Goal: Task Accomplishment & Management: Use online tool/utility

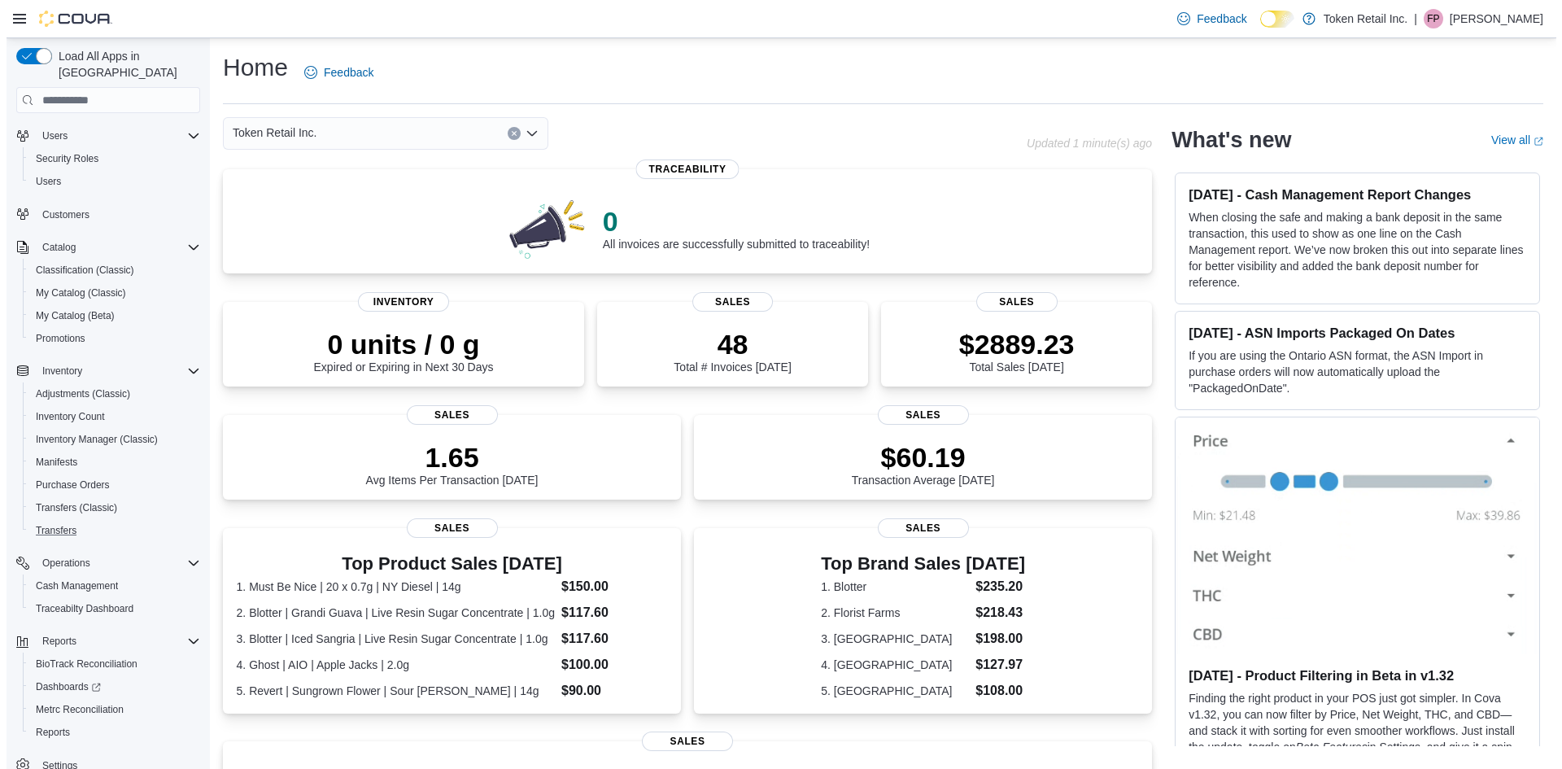
scroll to position [51, 0]
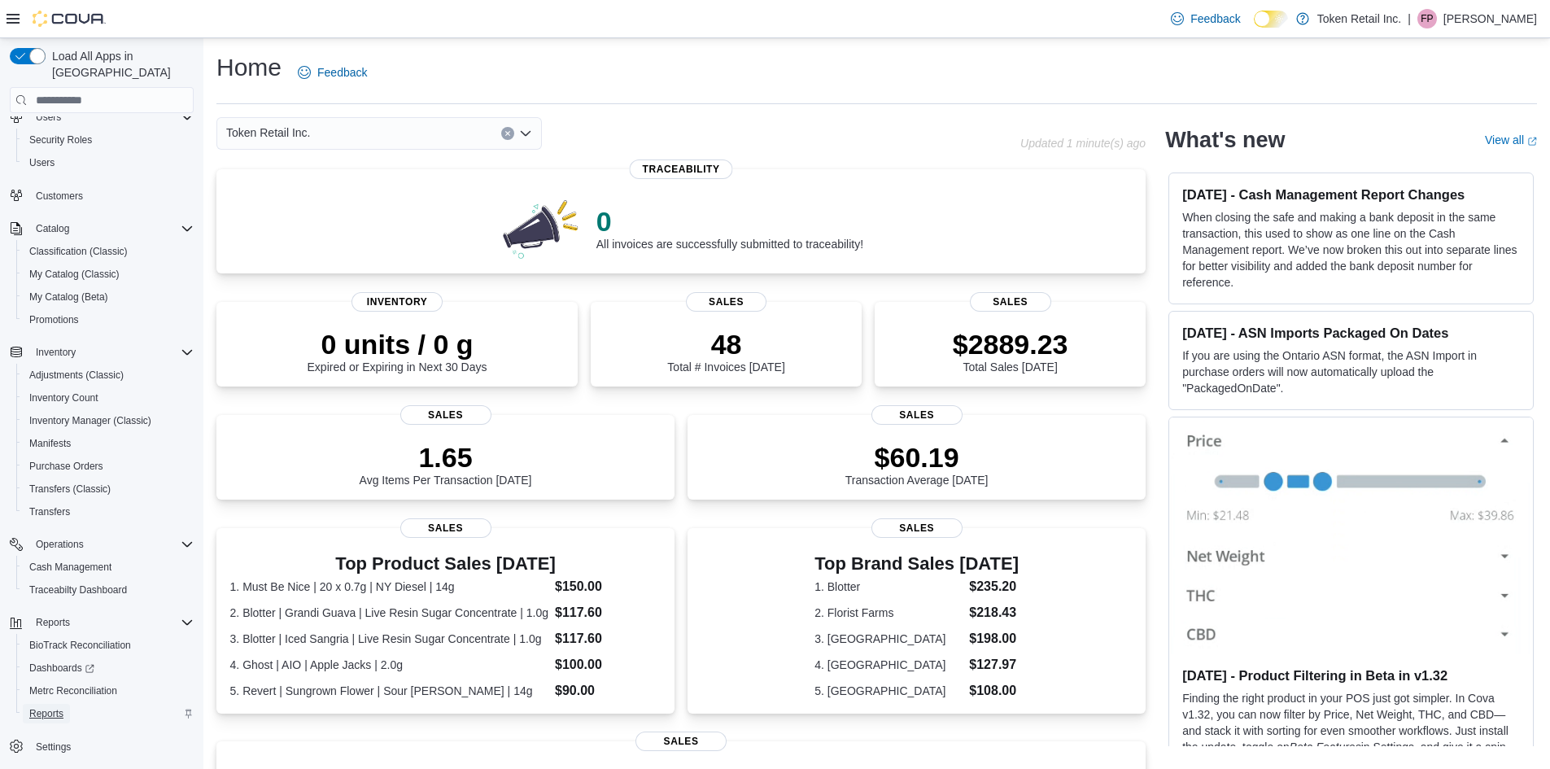
click at [60, 707] on span "Reports" at bounding box center [46, 713] width 34 height 13
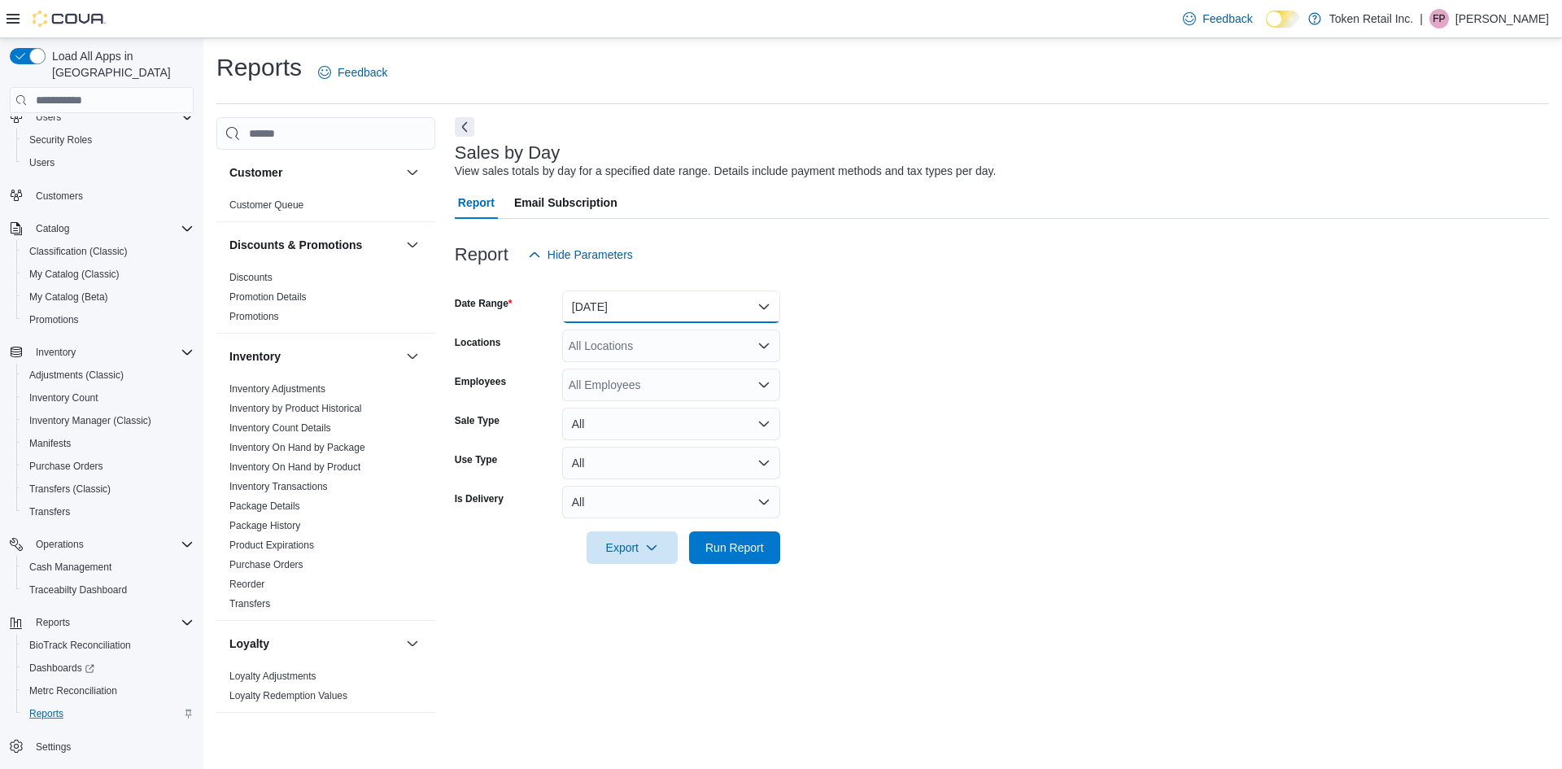
click at [636, 298] on button "[DATE]" at bounding box center [671, 307] width 218 height 33
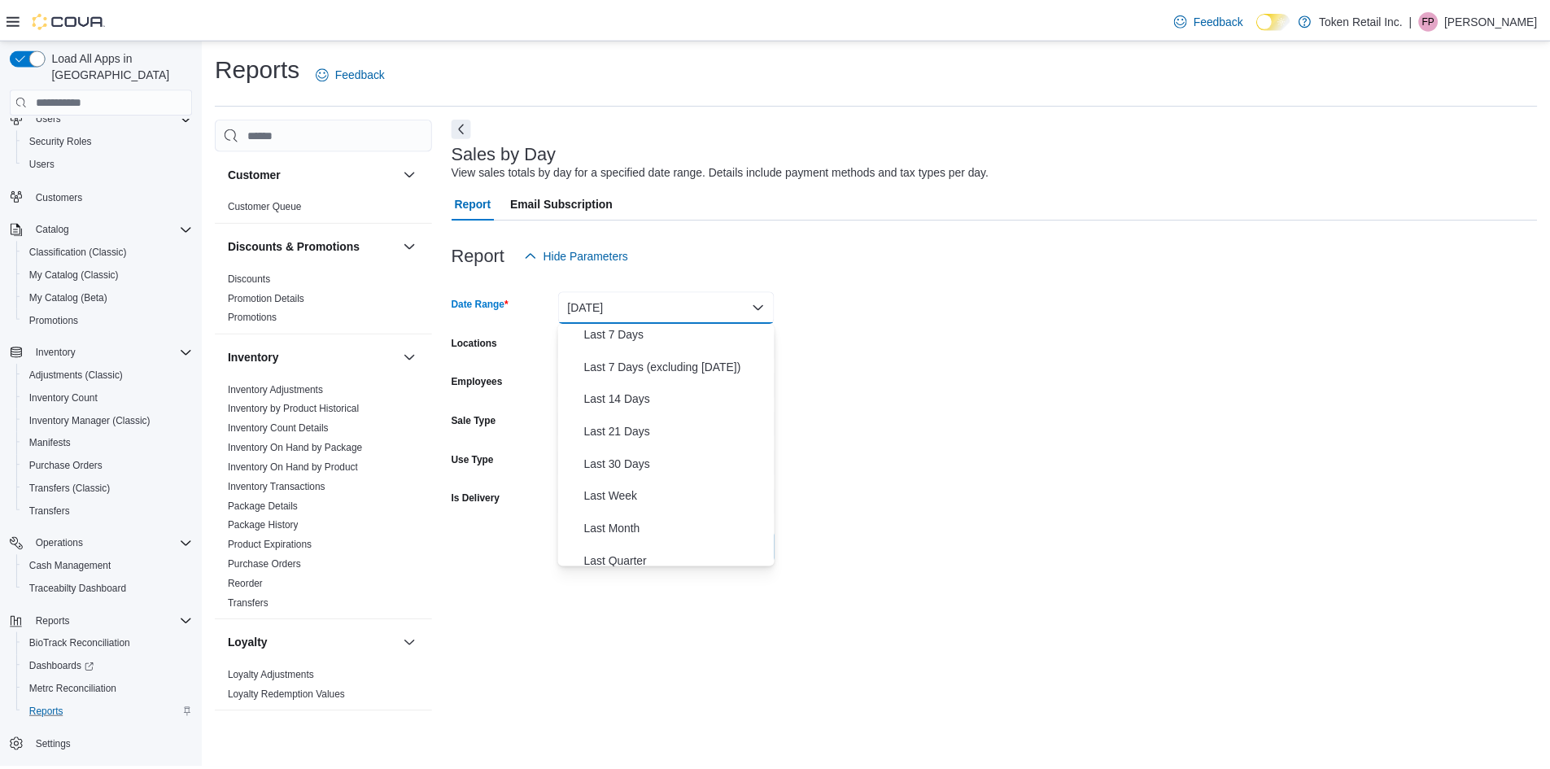
scroll to position [244, 0]
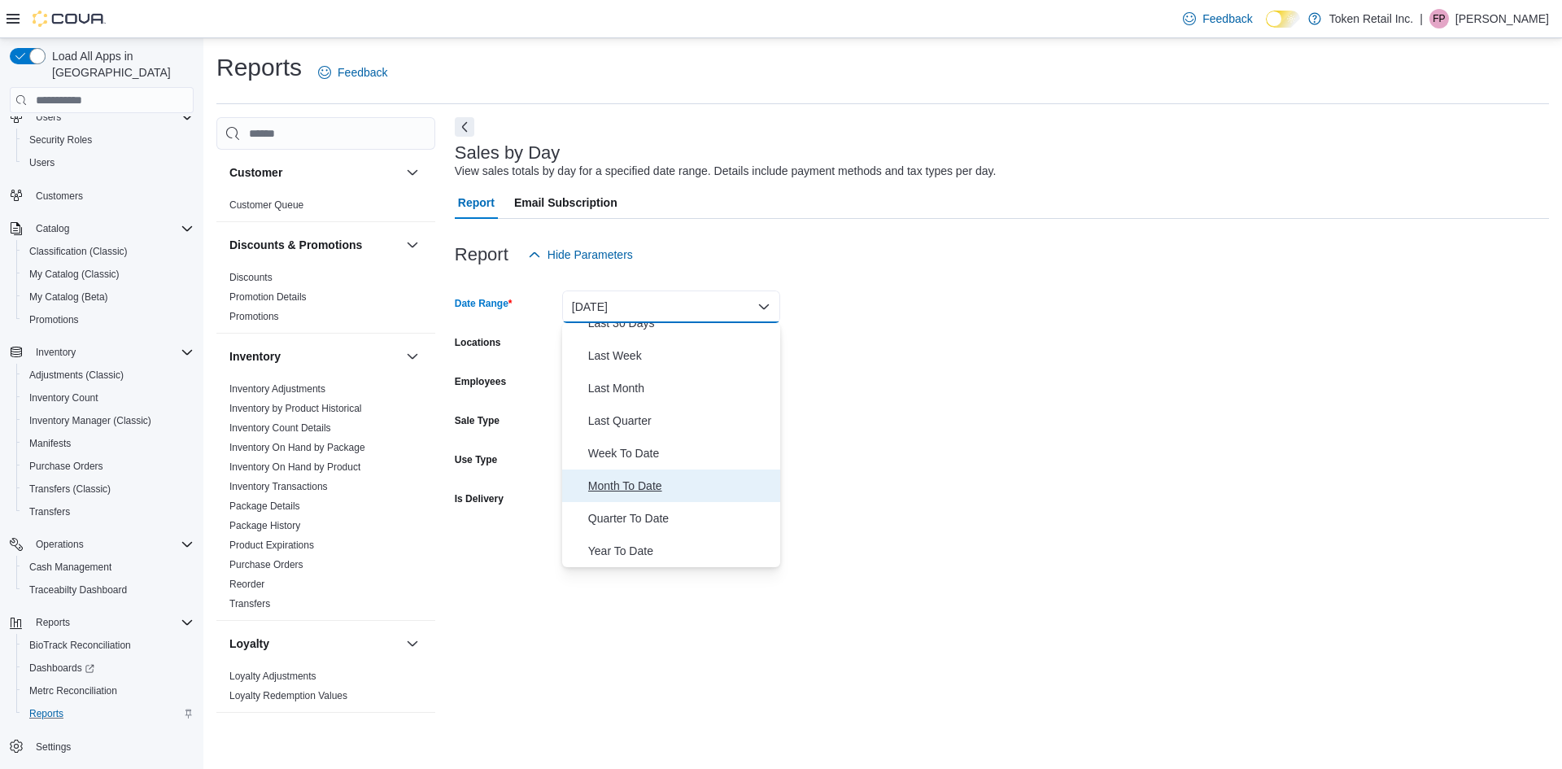
click at [640, 482] on span "Month To Date" at bounding box center [681, 486] width 186 height 20
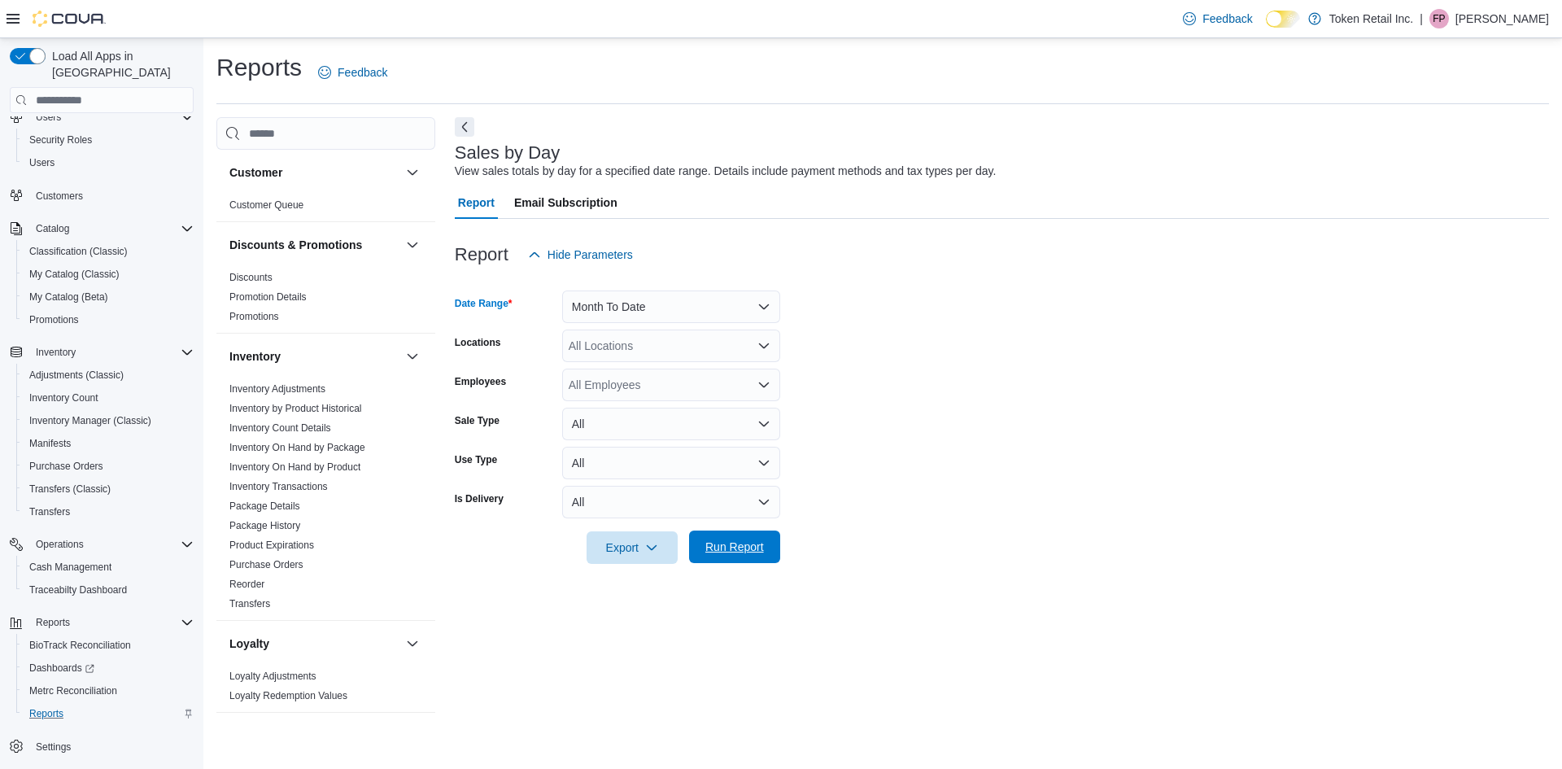
click at [750, 548] on span "Run Report" at bounding box center [735, 547] width 59 height 16
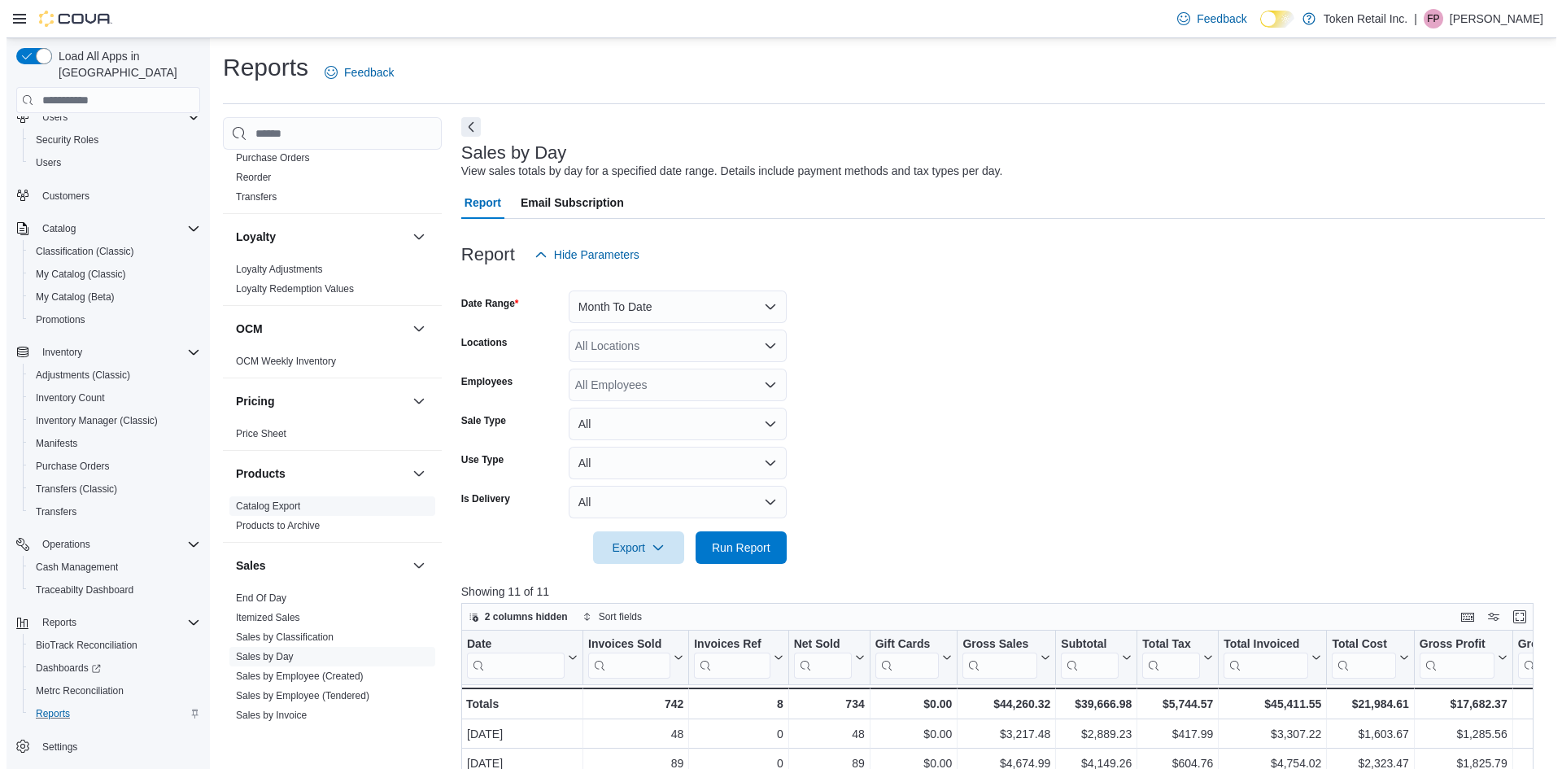
scroll to position [730, 0]
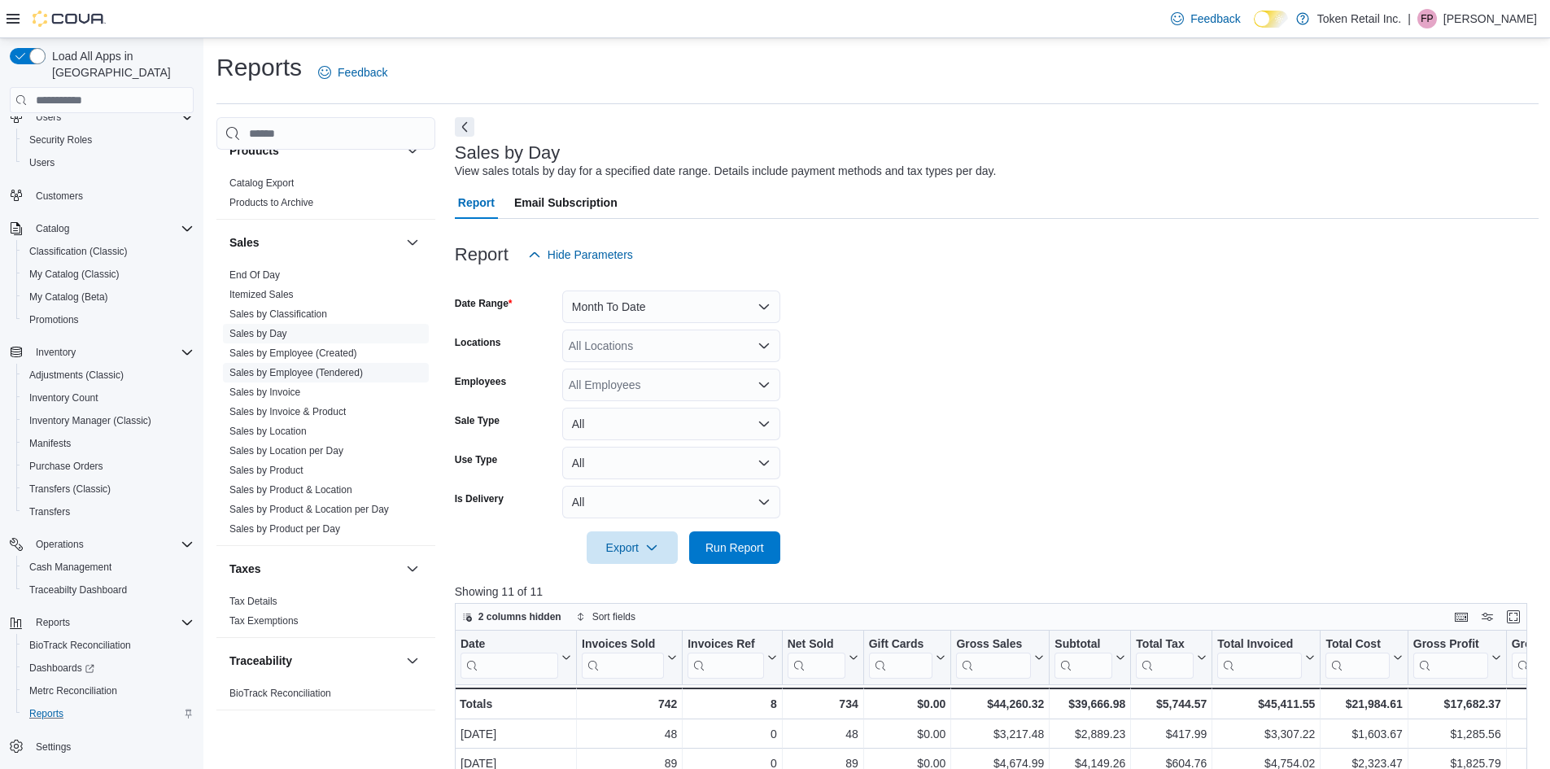
click at [349, 376] on link "Sales by Employee (Tendered)" at bounding box center [295, 372] width 133 height 11
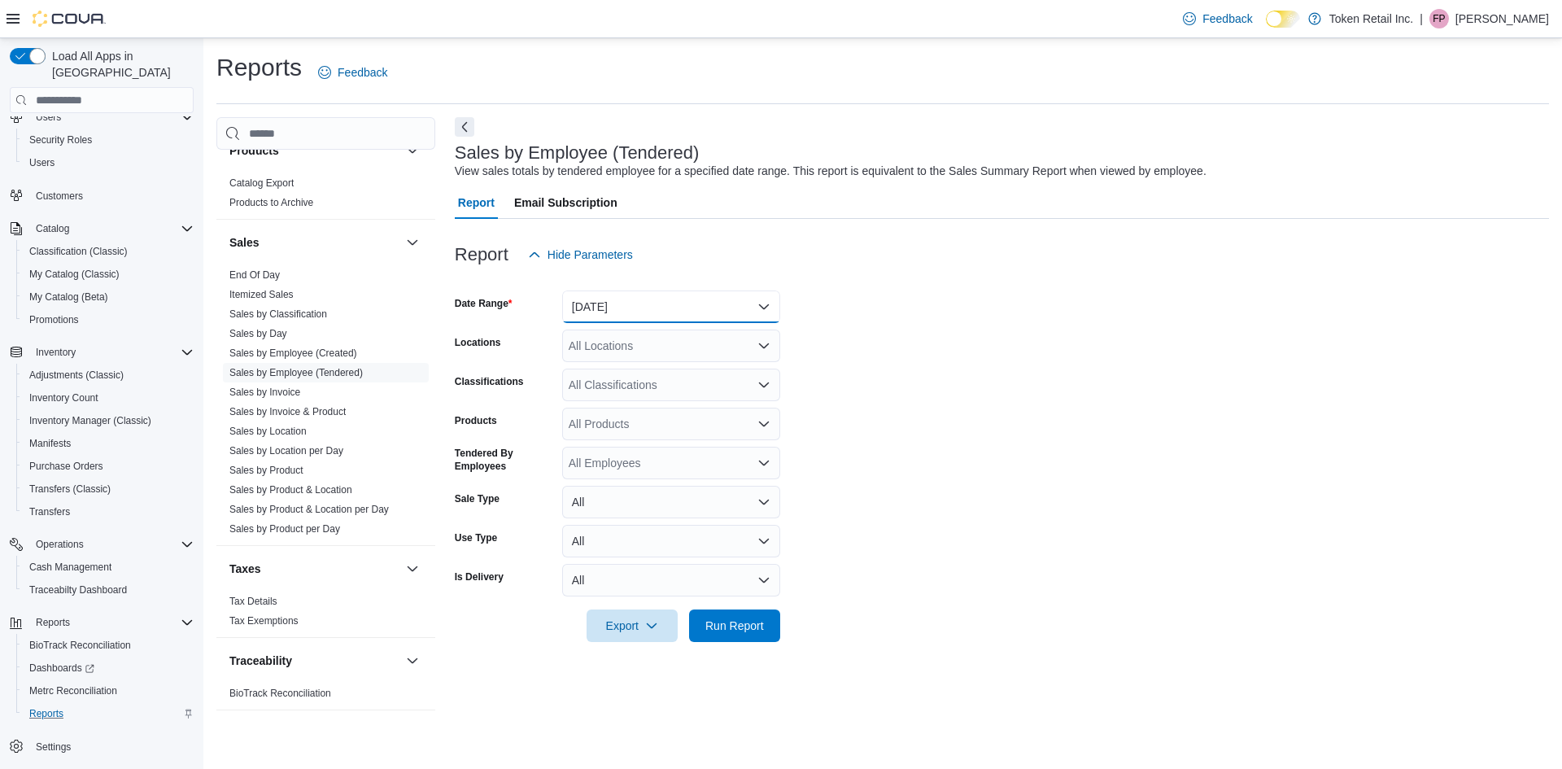
click at [736, 291] on button "[DATE]" at bounding box center [671, 307] width 218 height 33
click at [640, 469] on button "Week To Date" at bounding box center [671, 453] width 218 height 33
click at [714, 295] on button "Week To Date" at bounding box center [671, 307] width 218 height 33
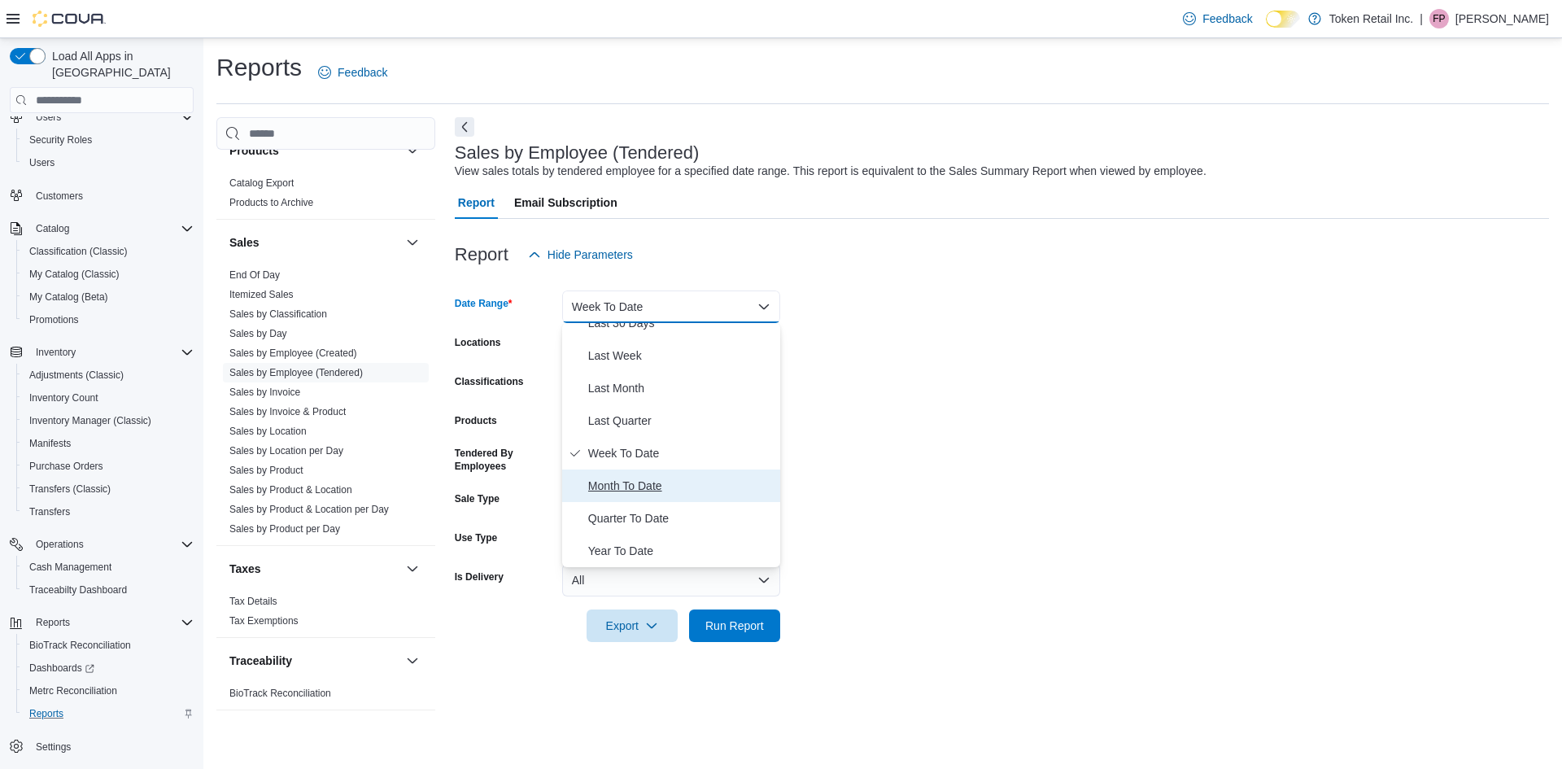
click at [648, 484] on span "Month To Date" at bounding box center [681, 486] width 186 height 20
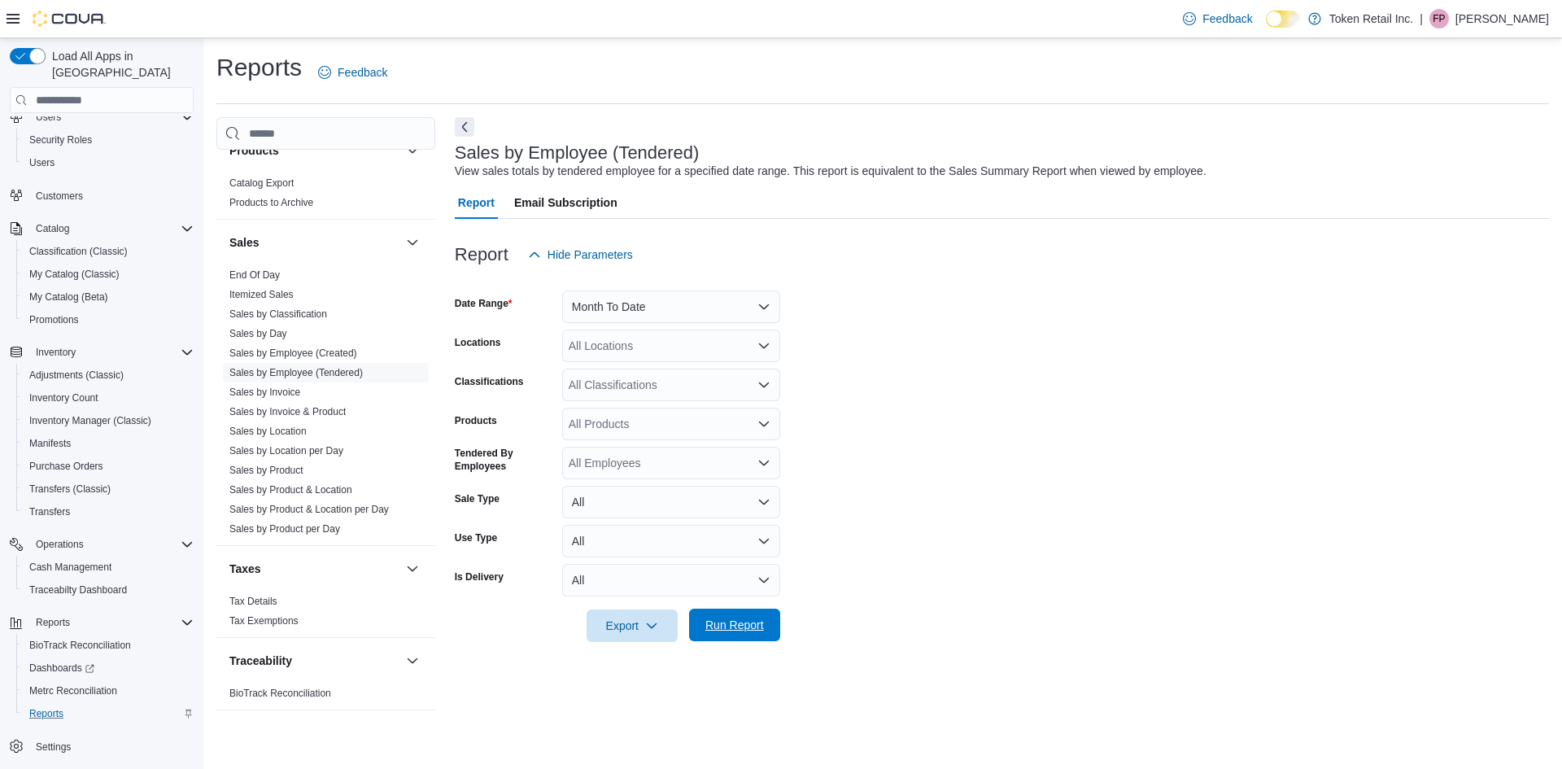
click at [735, 616] on span "Run Report" at bounding box center [735, 625] width 72 height 33
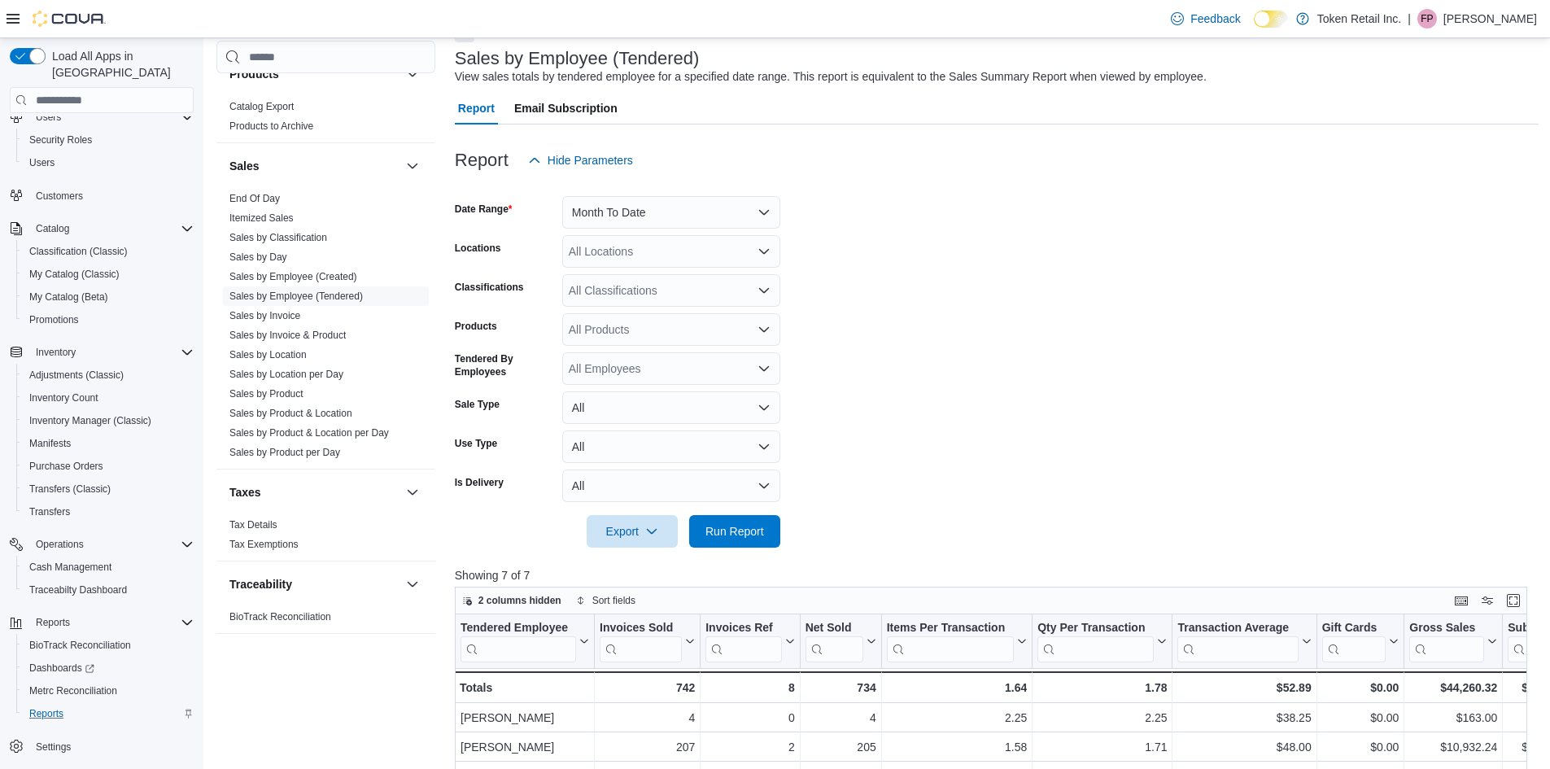
scroll to position [325, 0]
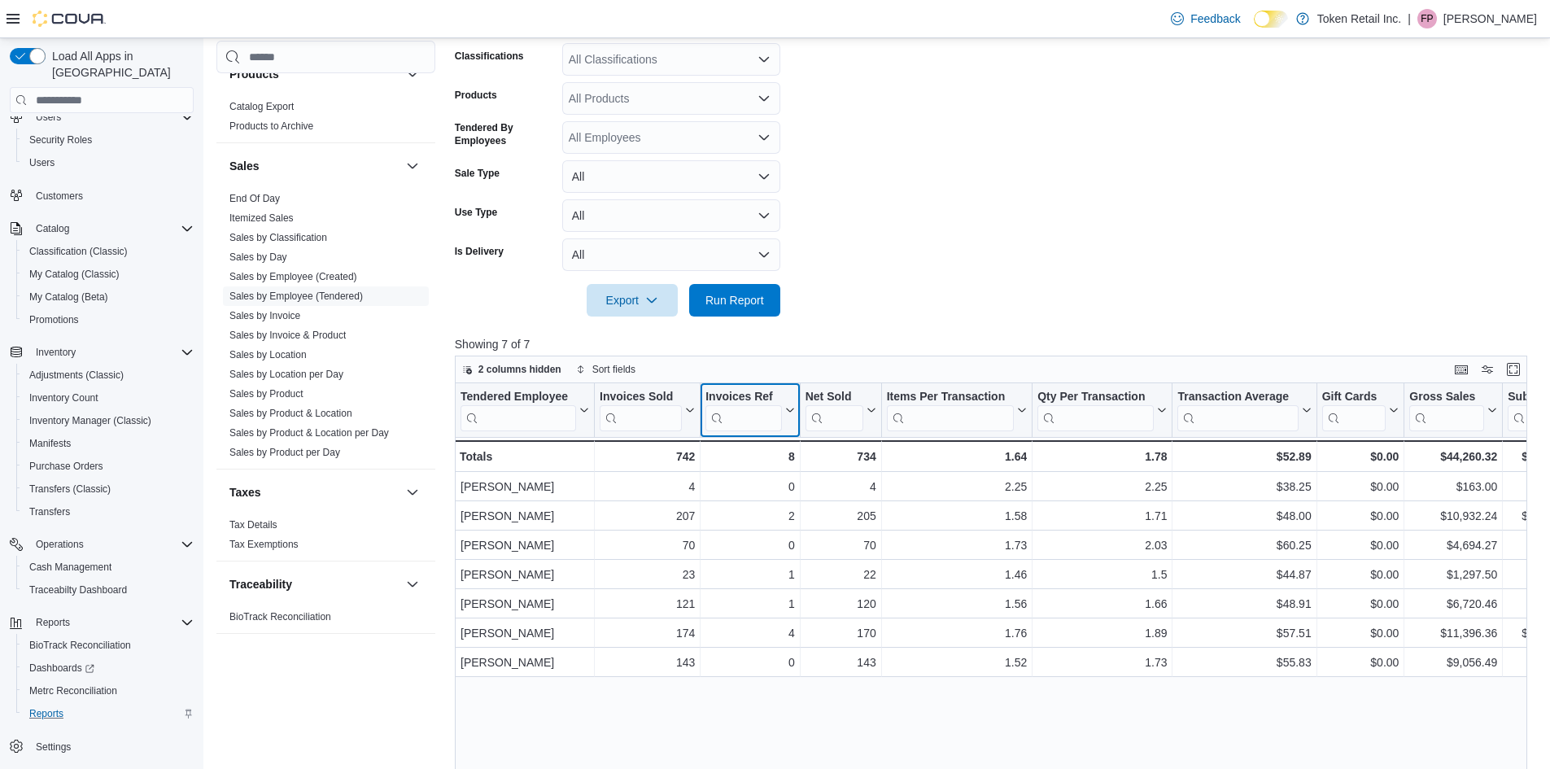
click at [772, 394] on div "Invoices Ref" at bounding box center [744, 397] width 76 height 15
click at [754, 390] on div "Invoices Ref" at bounding box center [744, 397] width 76 height 15
click at [938, 202] on form "Date Range Month To Date Locations All Locations Classifications All Classifica…" at bounding box center [997, 130] width 1084 height 371
drag, startPoint x: 759, startPoint y: 393, endPoint x: 942, endPoint y: 283, distance: 213.5
click at [942, 283] on div at bounding box center [997, 277] width 1084 height 13
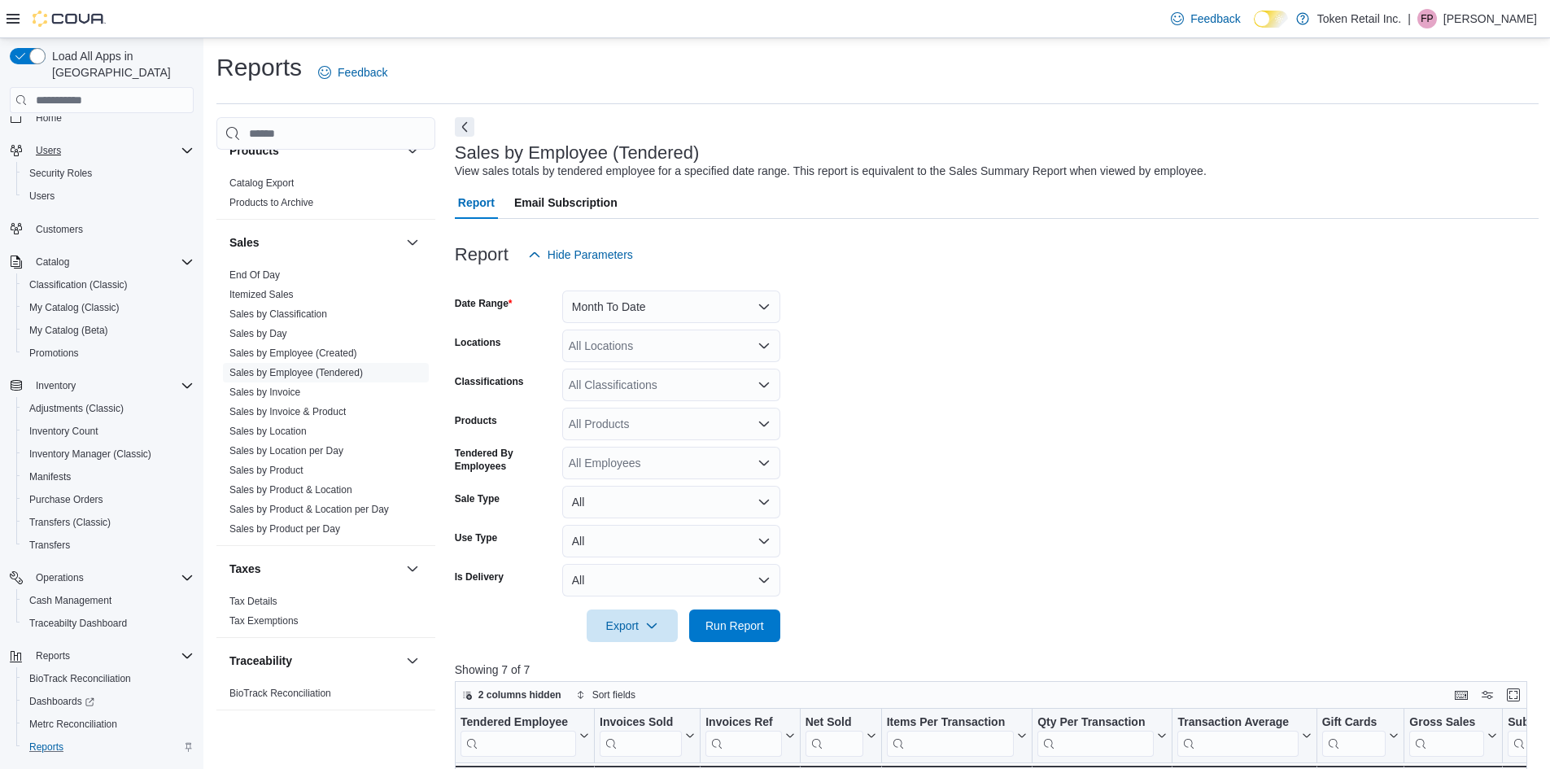
scroll to position [0, 0]
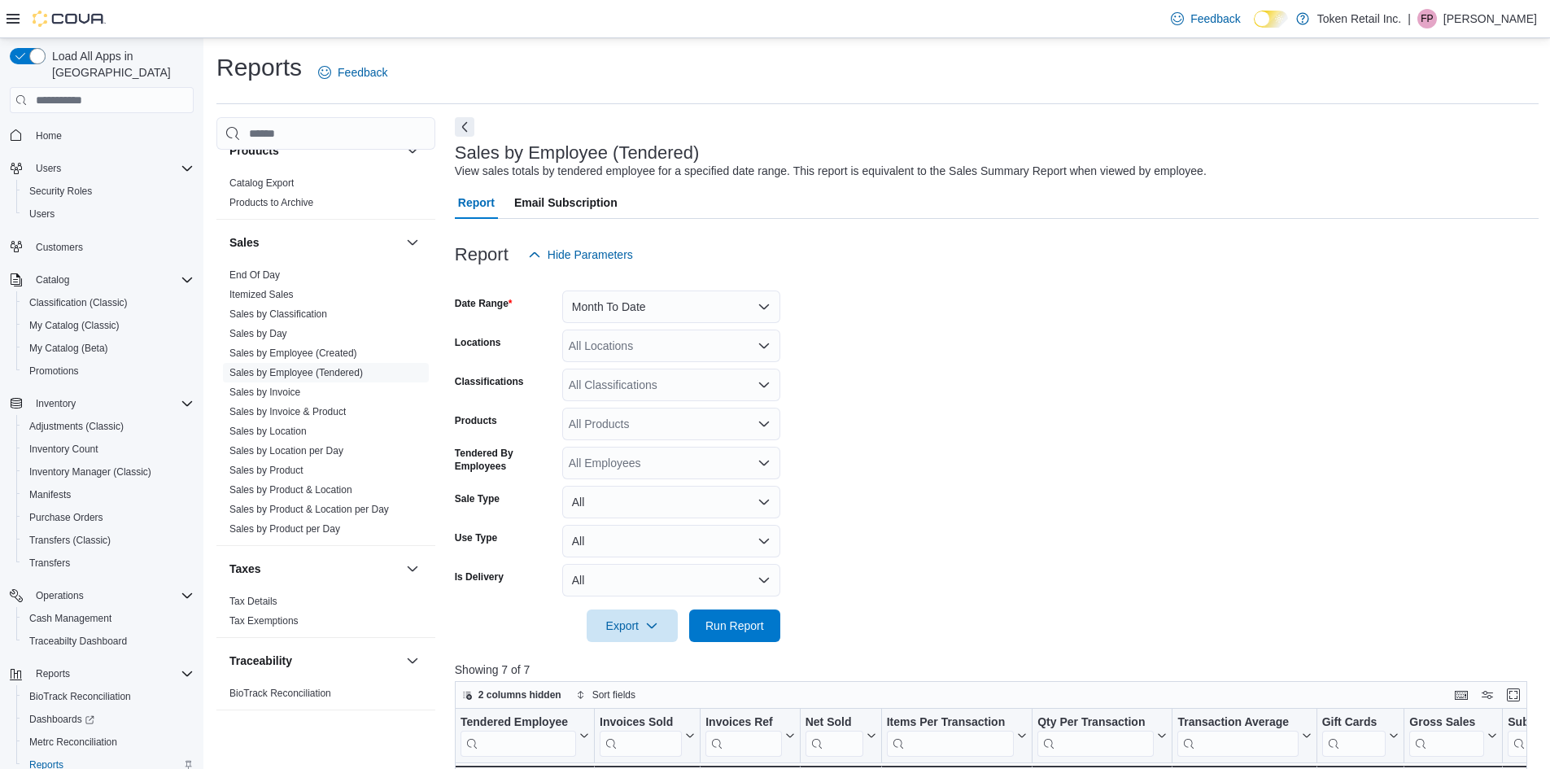
click at [28, 125] on span "Home" at bounding box center [102, 135] width 184 height 20
